Goal: Transaction & Acquisition: Purchase product/service

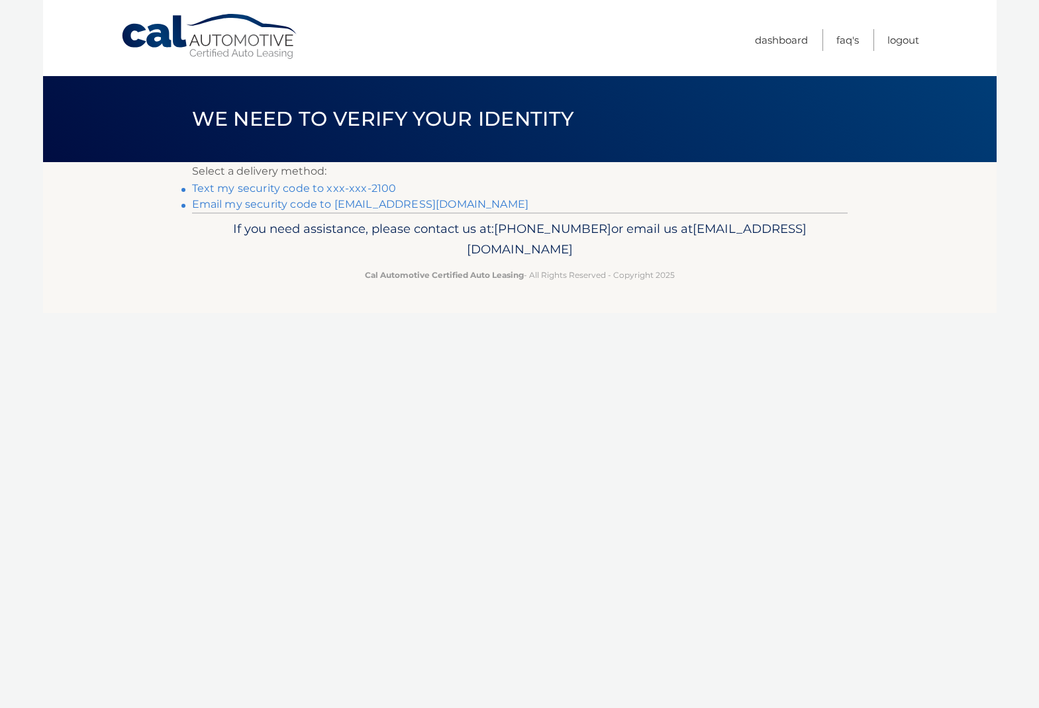
click at [328, 189] on link "Text my security code to xxx-xxx-2100" at bounding box center [294, 188] width 205 height 13
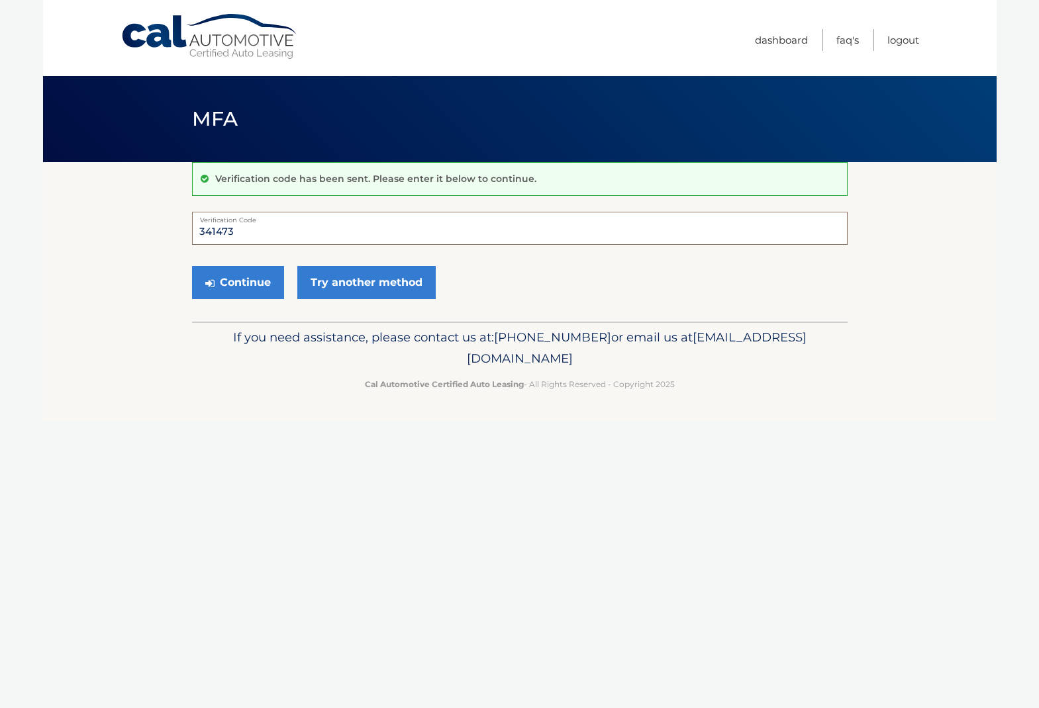
type input "341473"
click at [237, 282] on button "Continue" at bounding box center [238, 282] width 92 height 33
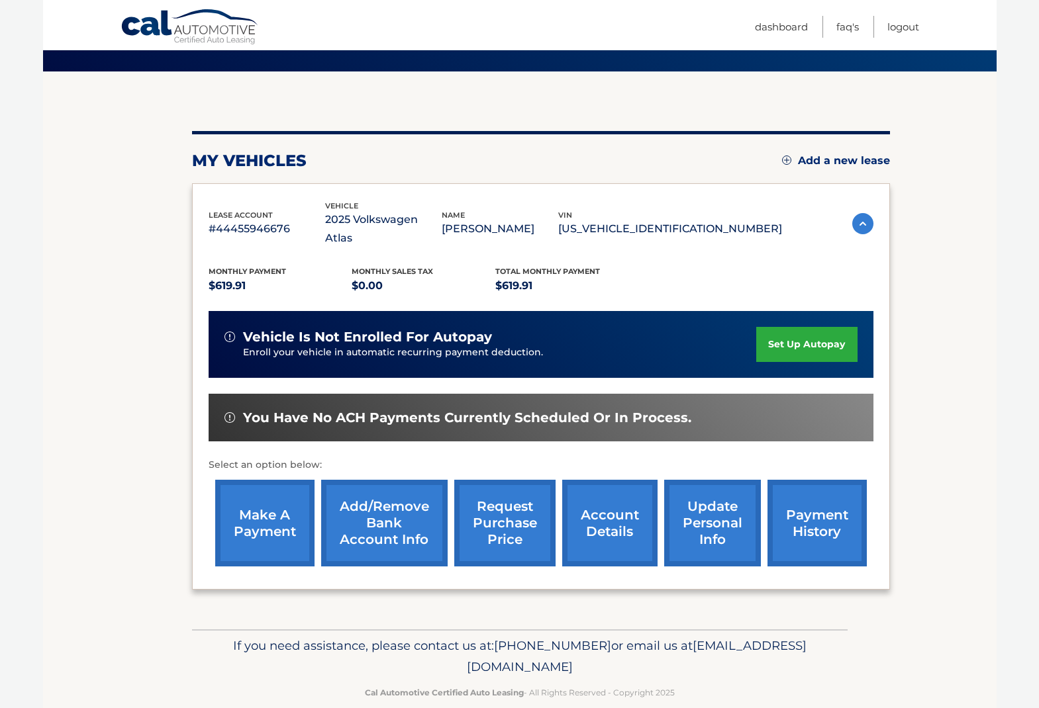
scroll to position [91, 1]
click at [258, 493] on link "make a payment" at bounding box center [264, 523] width 99 height 87
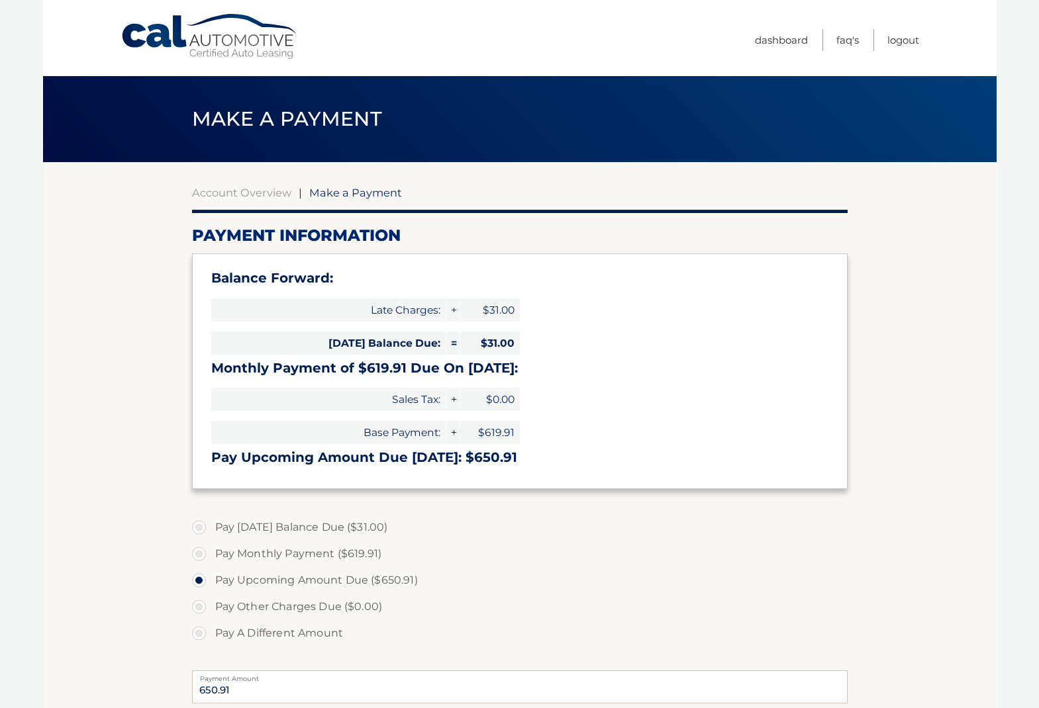
select select "ZTk3YjhjZTYtOTVmYi00YmFlLWFiMTEtZGJlZmExMjAxZWRh"
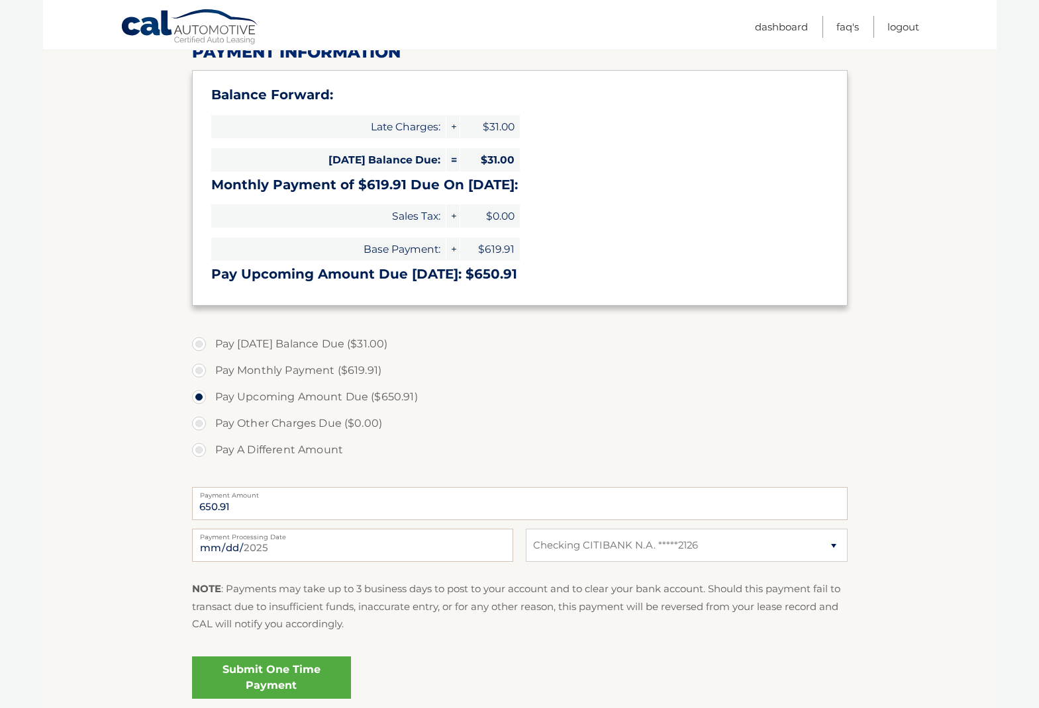
scroll to position [184, 0]
click at [200, 370] on label "Pay Monthly Payment ($619.91)" at bounding box center [519, 370] width 655 height 26
click at [200, 370] on input "Pay Monthly Payment ($619.91)" at bounding box center [203, 367] width 13 height 21
radio input "true"
type input "619.91"
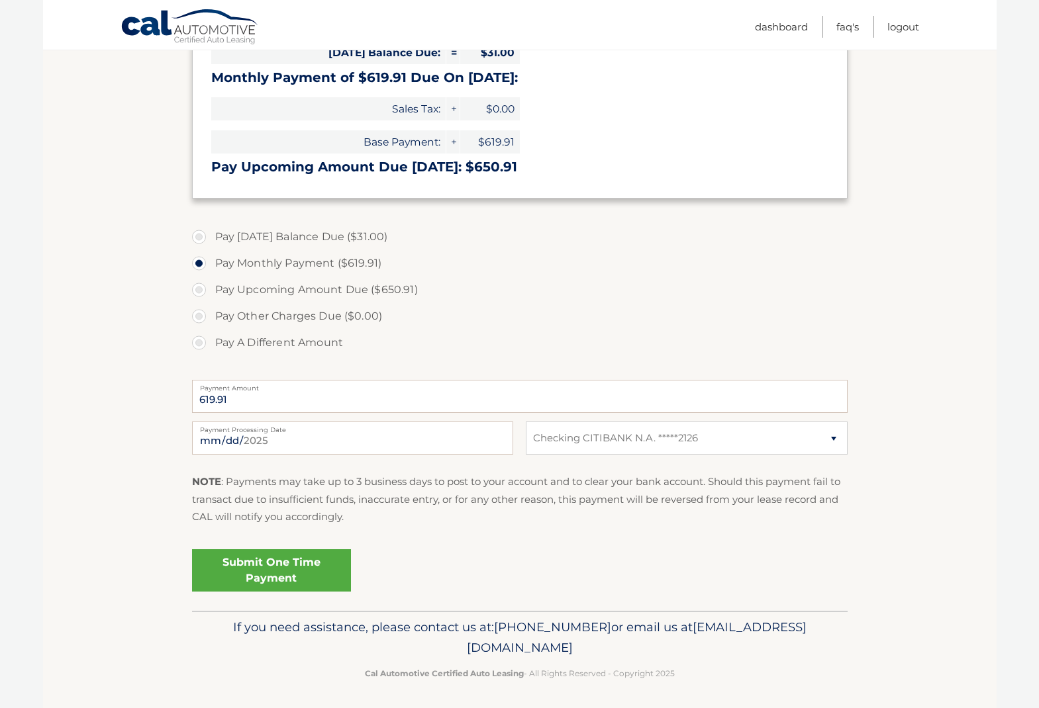
scroll to position [290, 0]
click at [236, 438] on input "2025-09-18" at bounding box center [352, 438] width 321 height 33
type input "2025-09-22"
click at [323, 559] on link "Submit One Time Payment" at bounding box center [271, 571] width 159 height 42
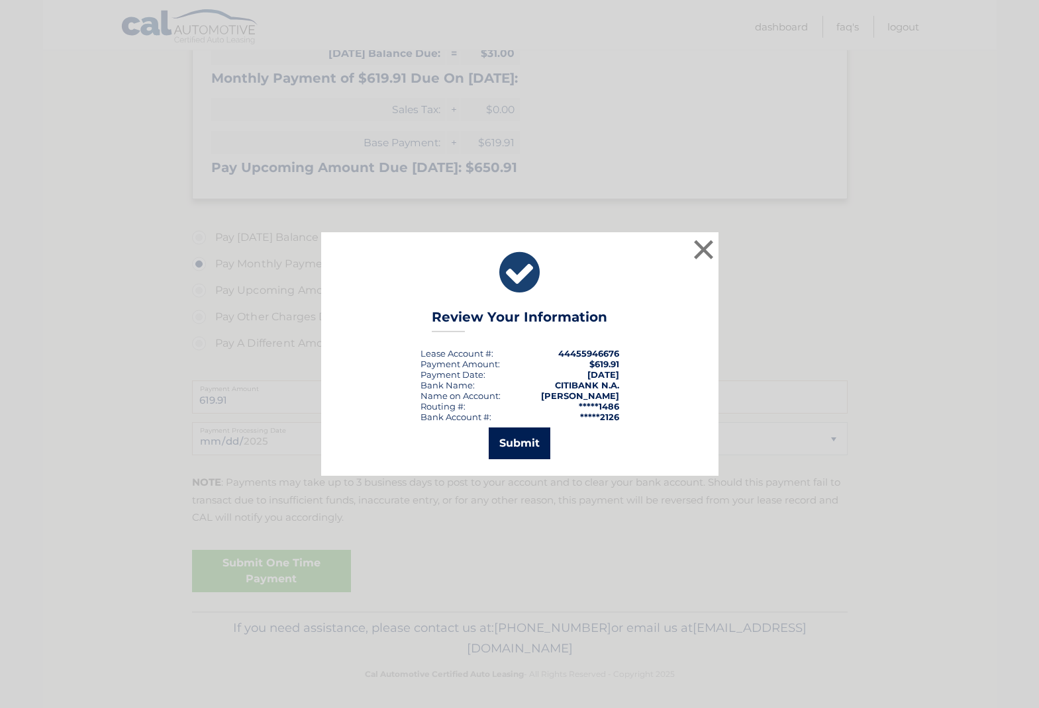
click at [520, 444] on button "Submit" at bounding box center [520, 444] width 62 height 32
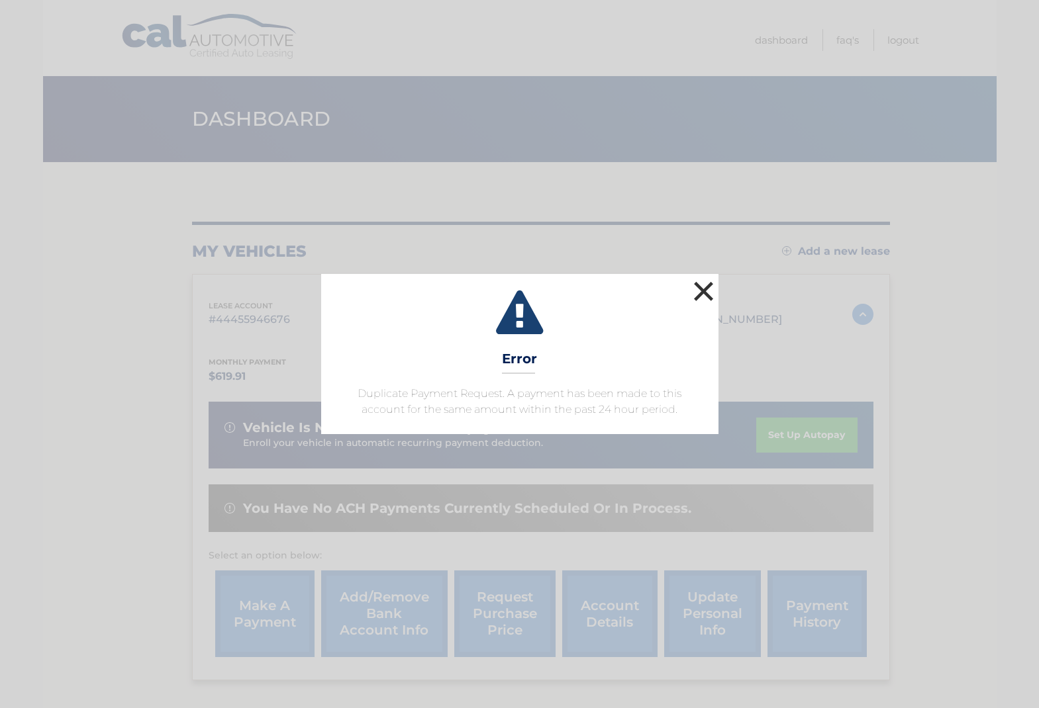
click at [706, 286] on button "×" at bounding box center [704, 291] width 26 height 26
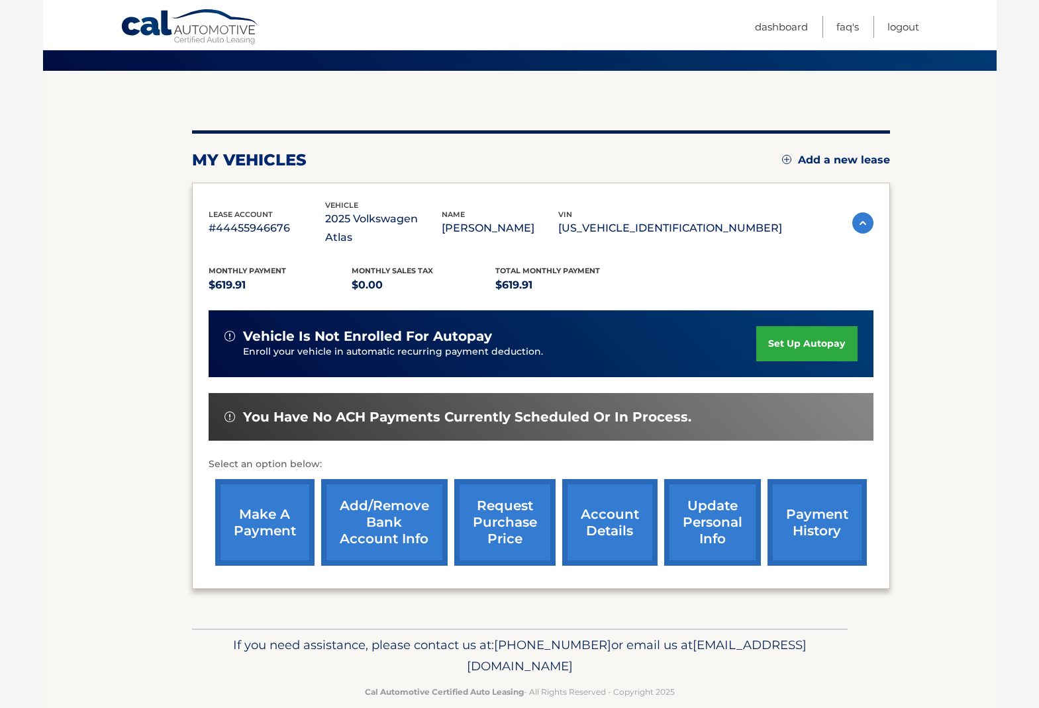
scroll to position [91, 0]
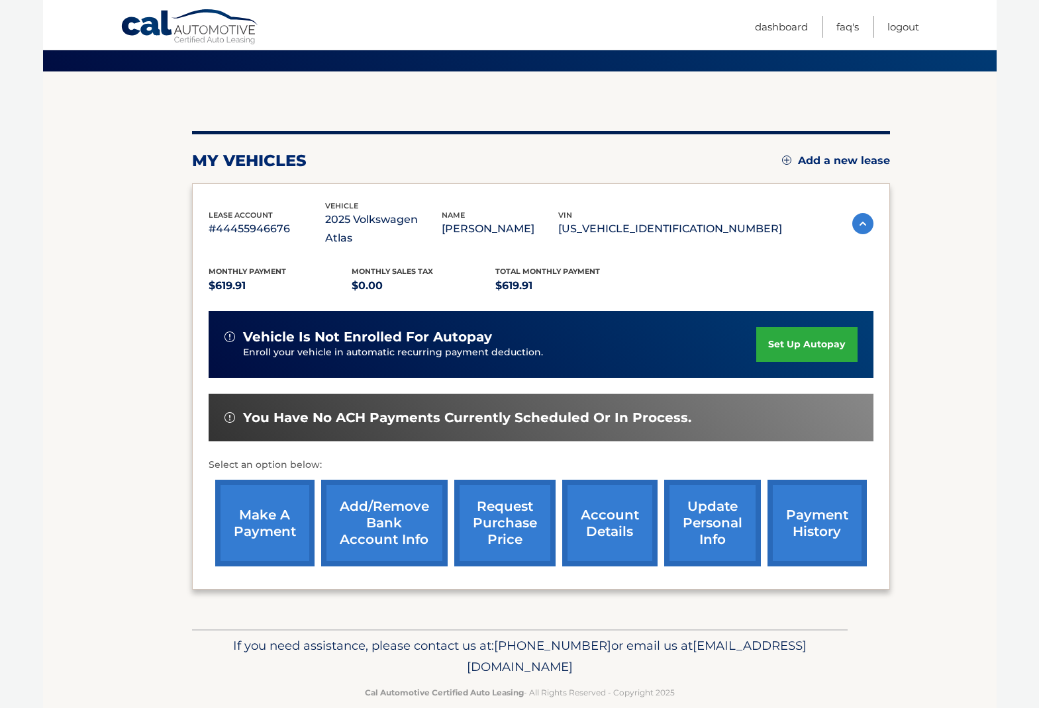
click at [275, 502] on link "make a payment" at bounding box center [264, 523] width 99 height 87
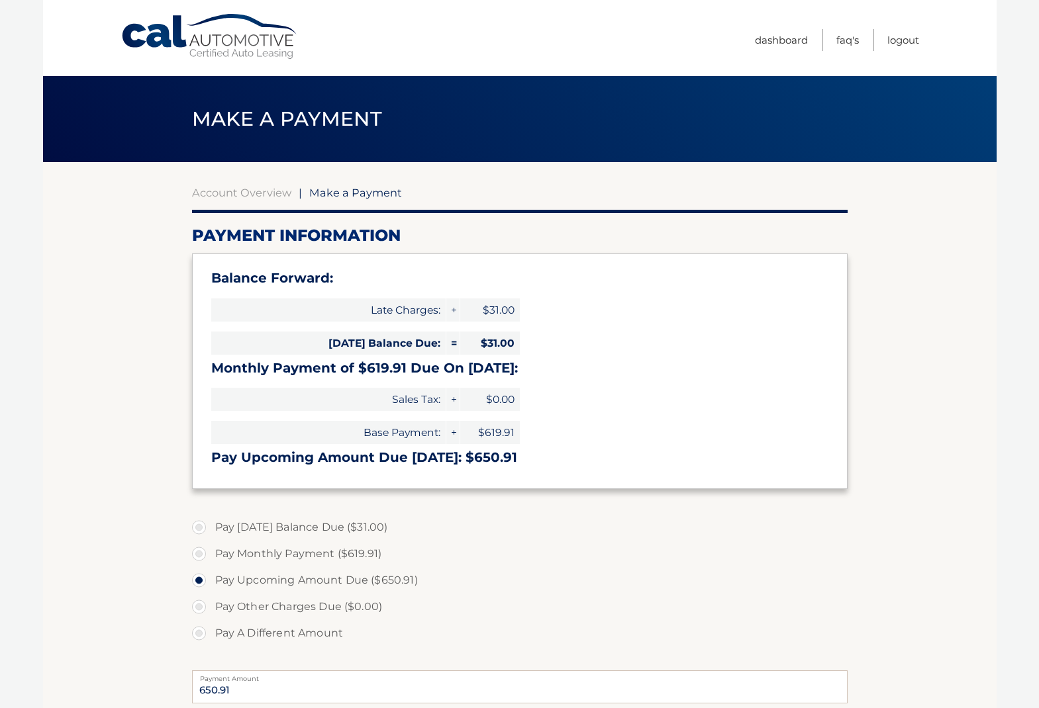
select select "ZTk3YjhjZTYtOTVmYi00YmFlLWFiMTEtZGJlZmExMjAxZWRh"
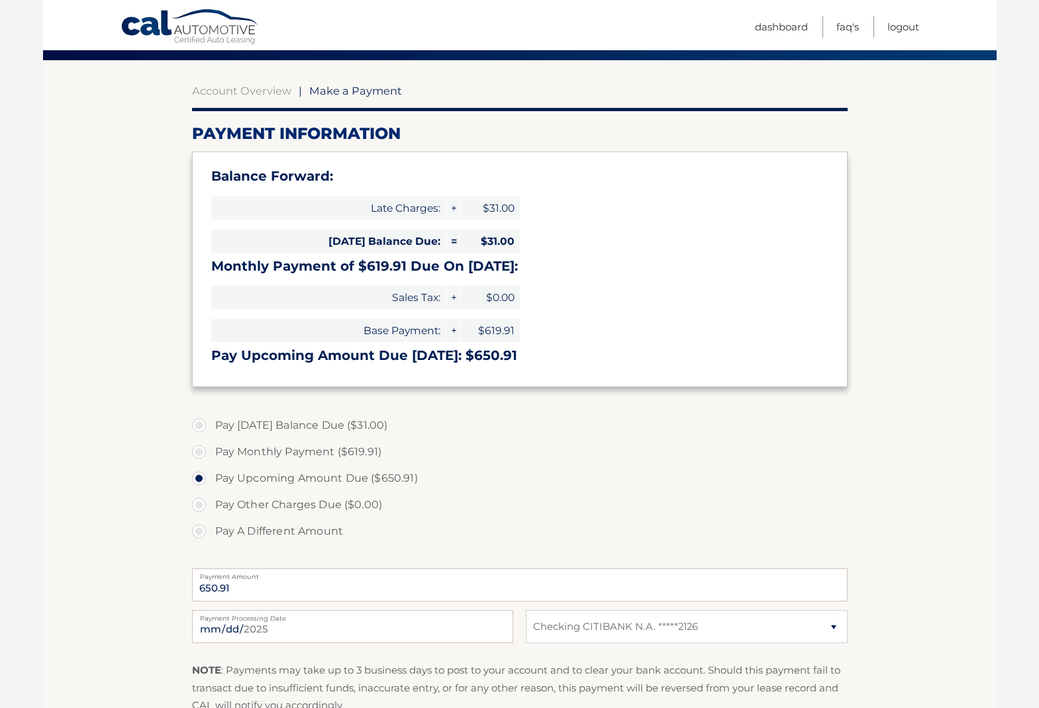
scroll to position [104, 0]
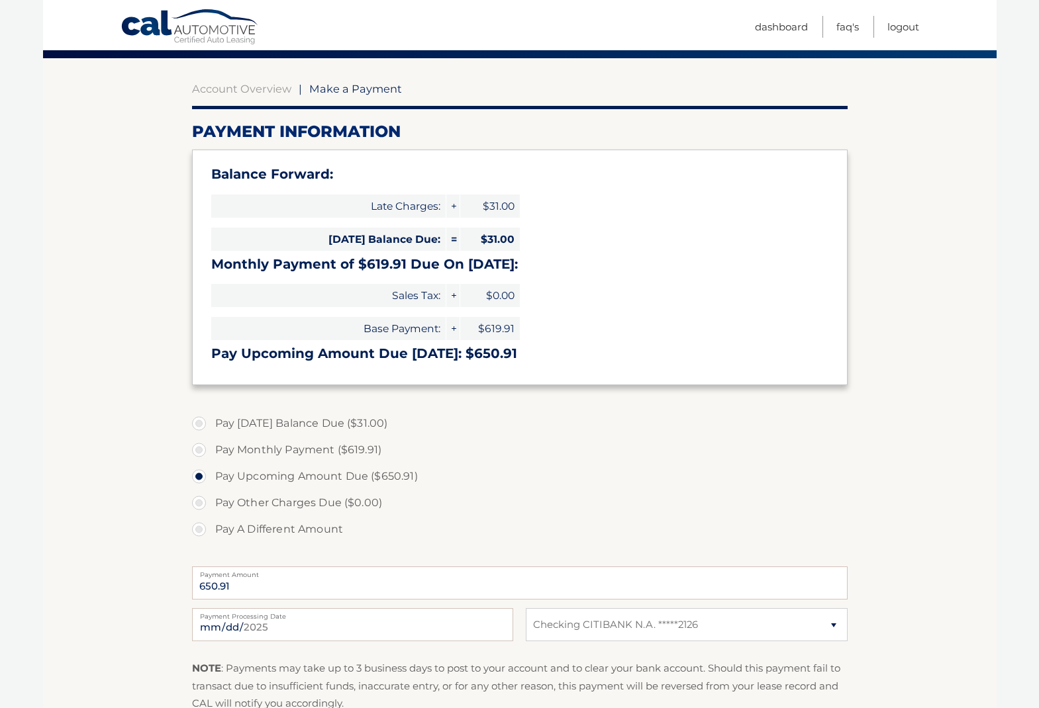
click at [202, 448] on label "Pay Monthly Payment ($619.91)" at bounding box center [519, 450] width 655 height 26
click at [202, 448] on input "Pay Monthly Payment ($619.91)" at bounding box center [203, 447] width 13 height 21
radio input "true"
type input "619.91"
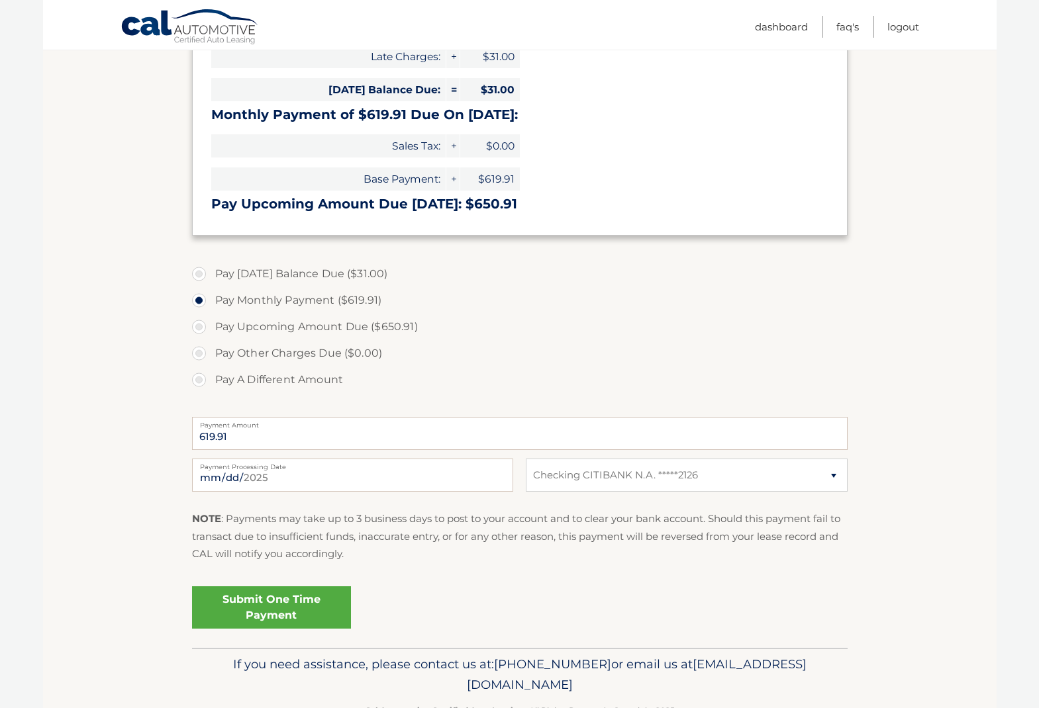
scroll to position [263, 0]
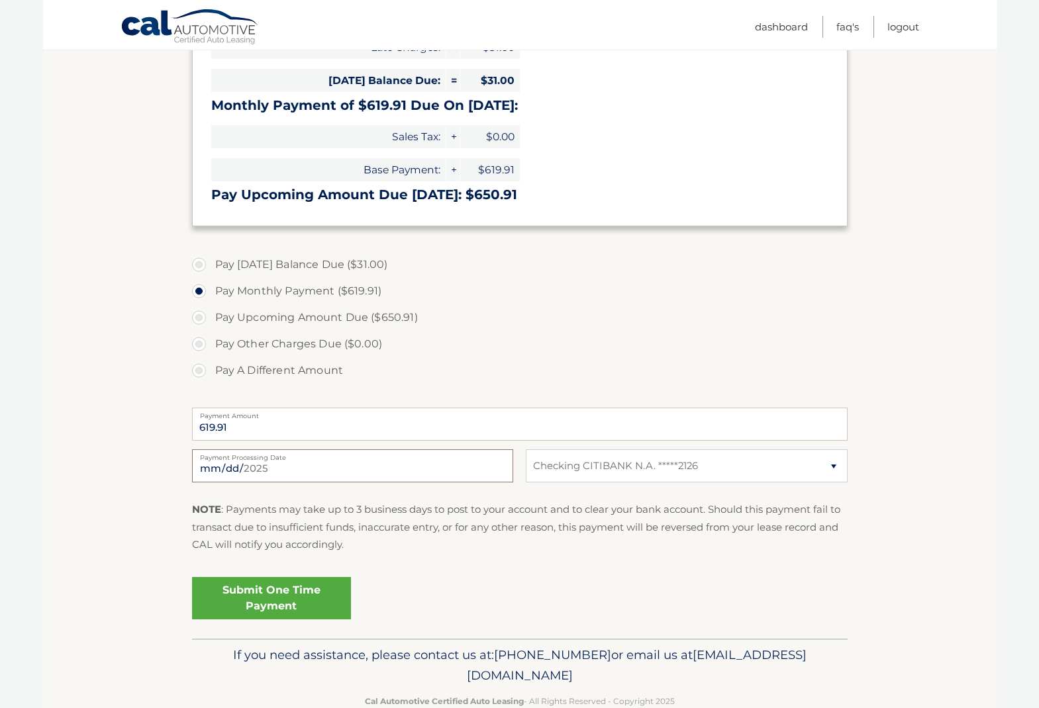
click at [269, 467] on input "[DATE]" at bounding box center [352, 466] width 321 height 33
type input "[DATE]"
click at [417, 540] on p "NOTE : Payments may take up to 3 business days to post to your account and to c…" at bounding box center [519, 527] width 655 height 52
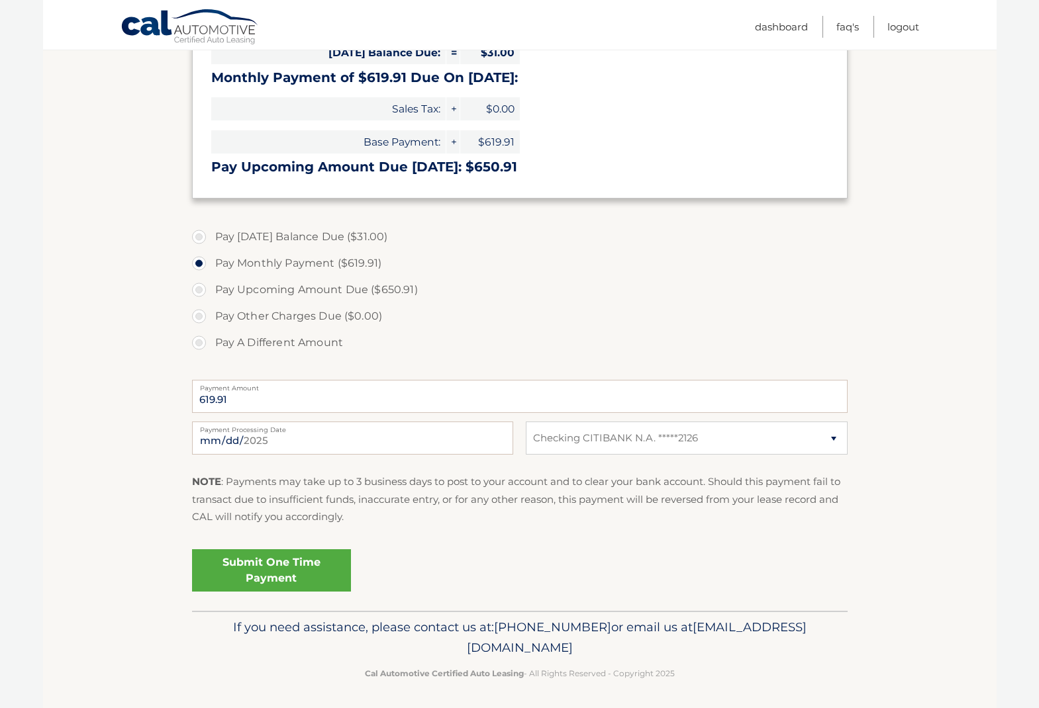
scroll to position [290, 0]
click at [327, 562] on link "Submit One Time Payment" at bounding box center [271, 571] width 159 height 42
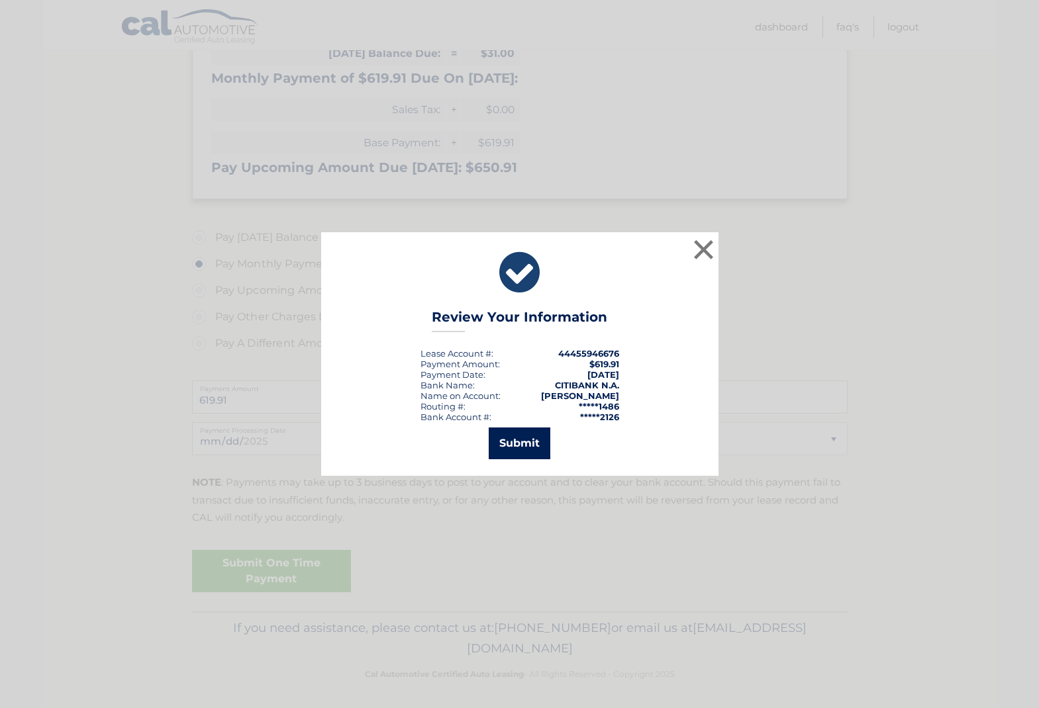
click at [532, 442] on button "Submit" at bounding box center [520, 444] width 62 height 32
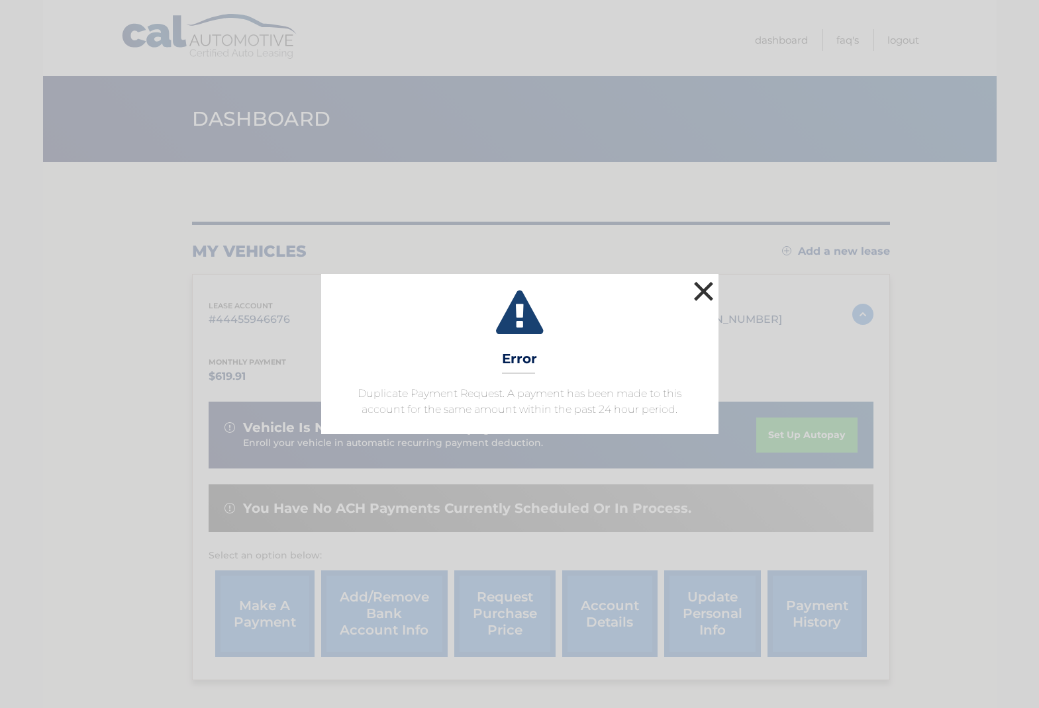
click at [705, 290] on button "×" at bounding box center [704, 291] width 26 height 26
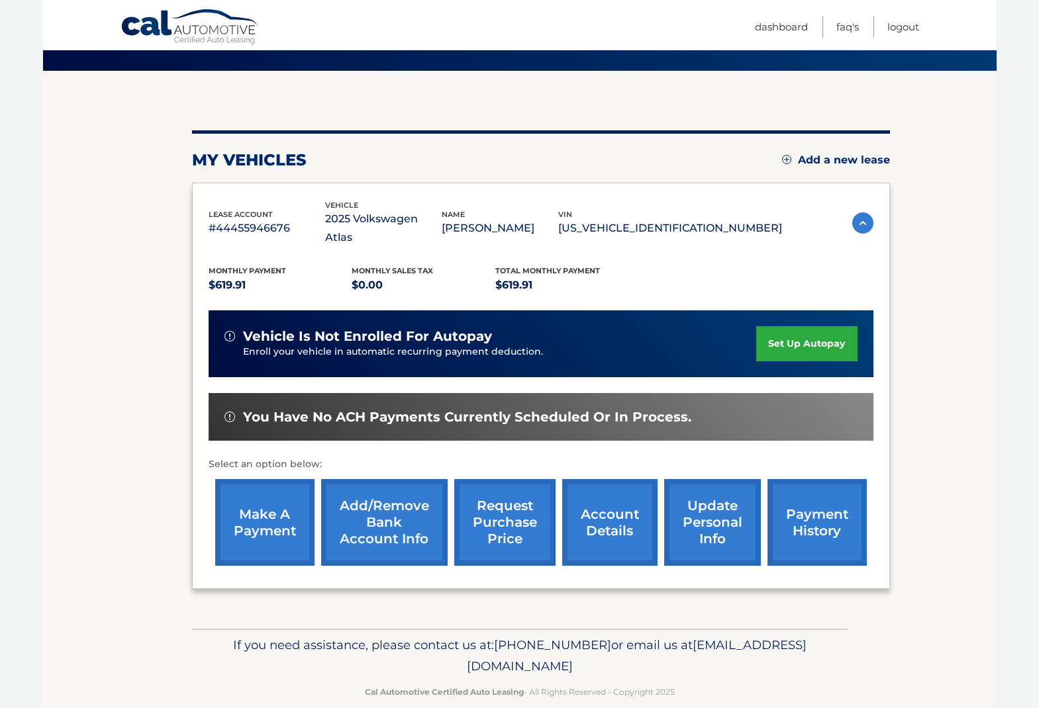
scroll to position [91, 0]
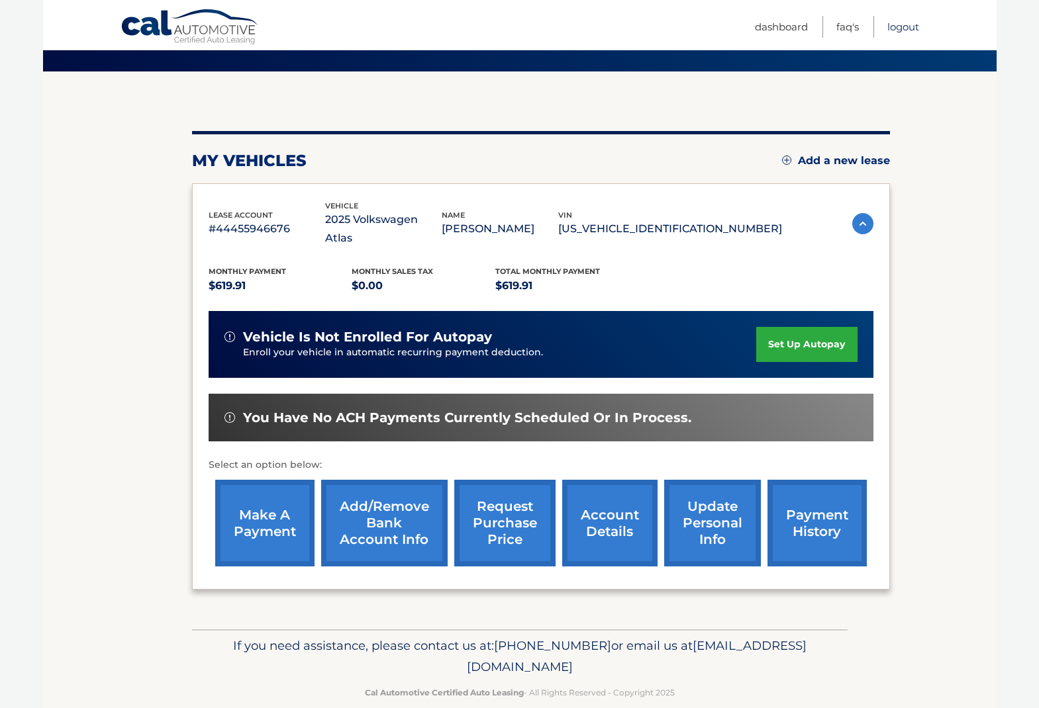
click at [897, 28] on link "Logout" at bounding box center [903, 27] width 32 height 22
